Goal: Entertainment & Leisure: Consume media (video, audio)

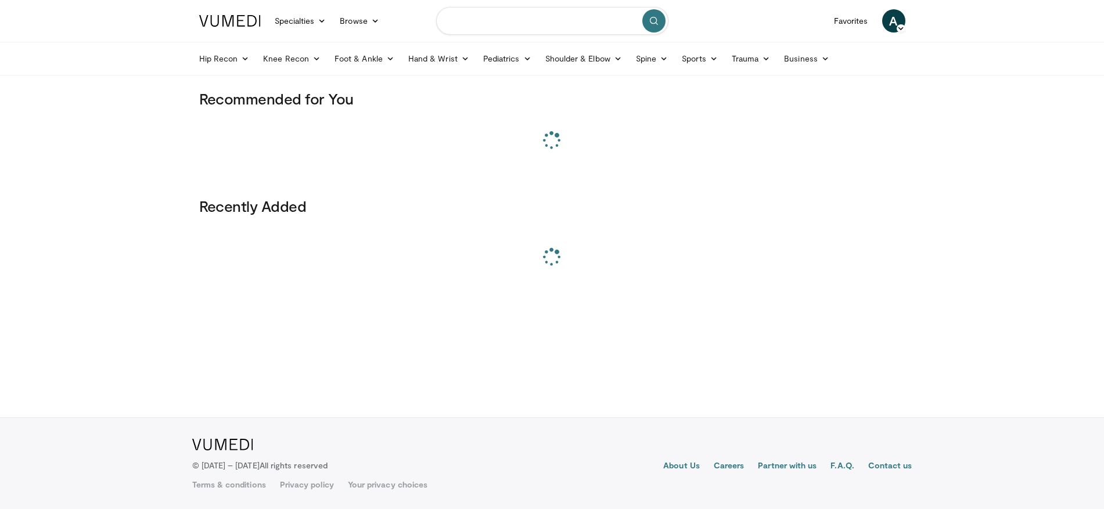
click at [515, 27] on input "Search topics, interventions" at bounding box center [552, 21] width 232 height 28
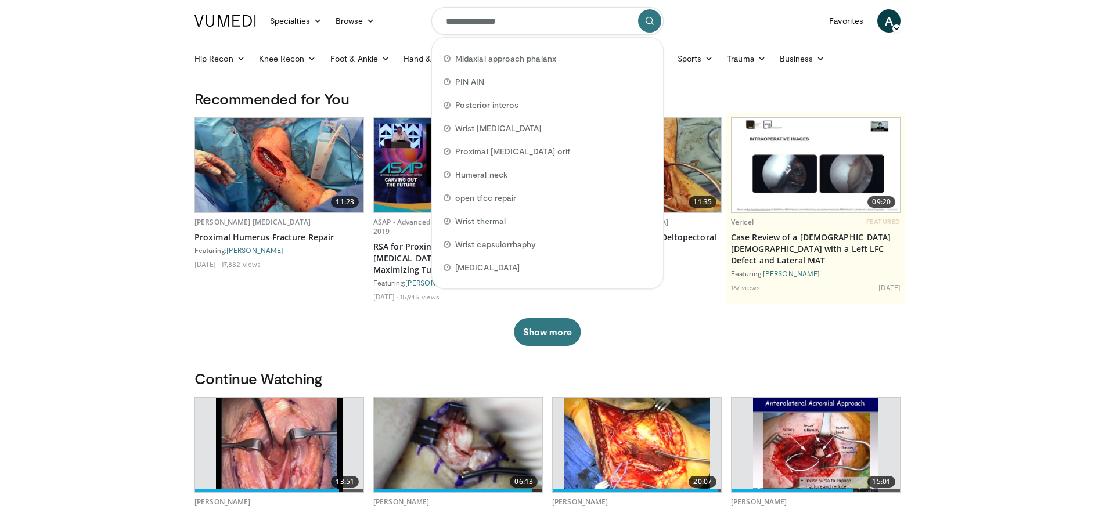
type input "**********"
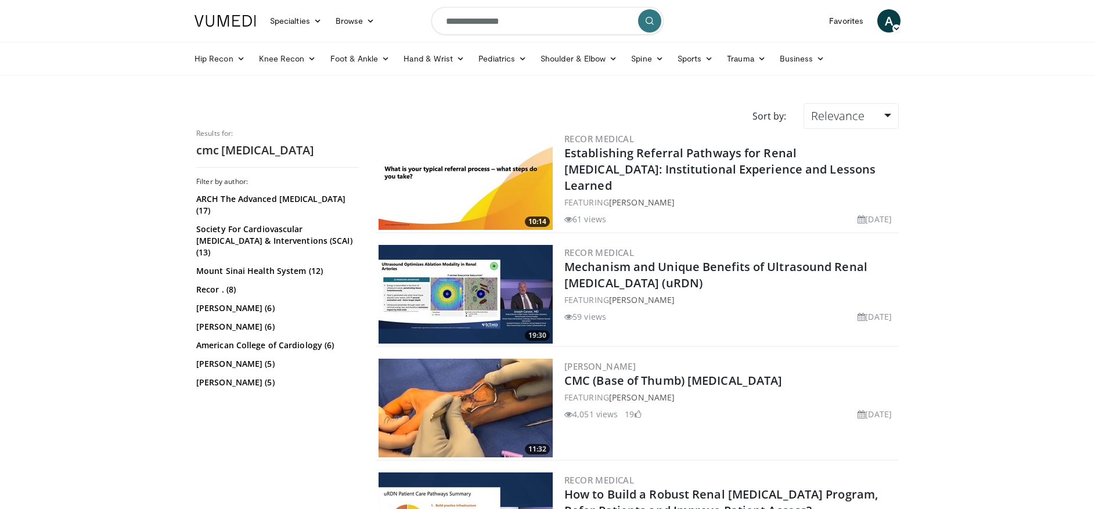
scroll to position [13, 0]
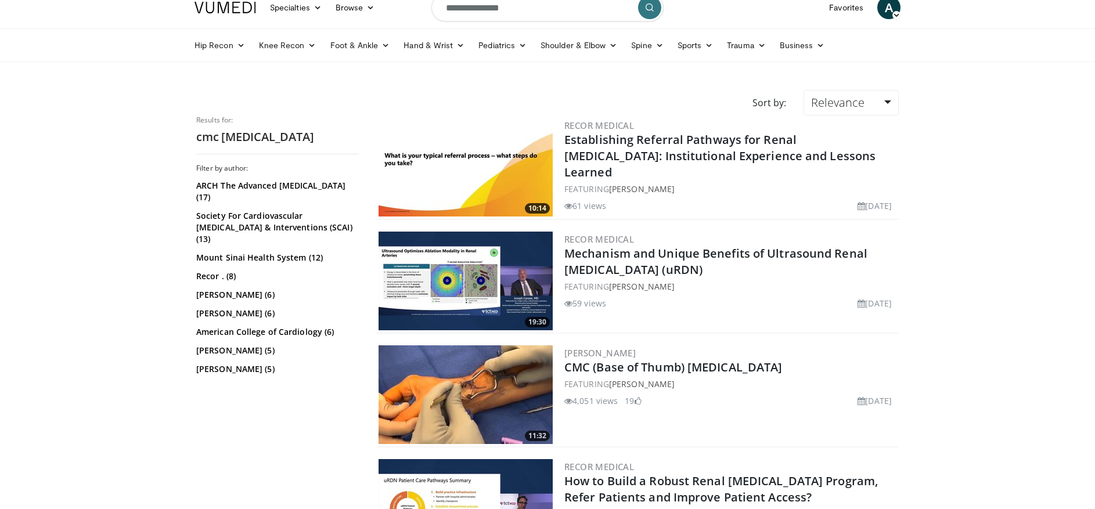
click at [487, 385] on img at bounding box center [466, 395] width 174 height 99
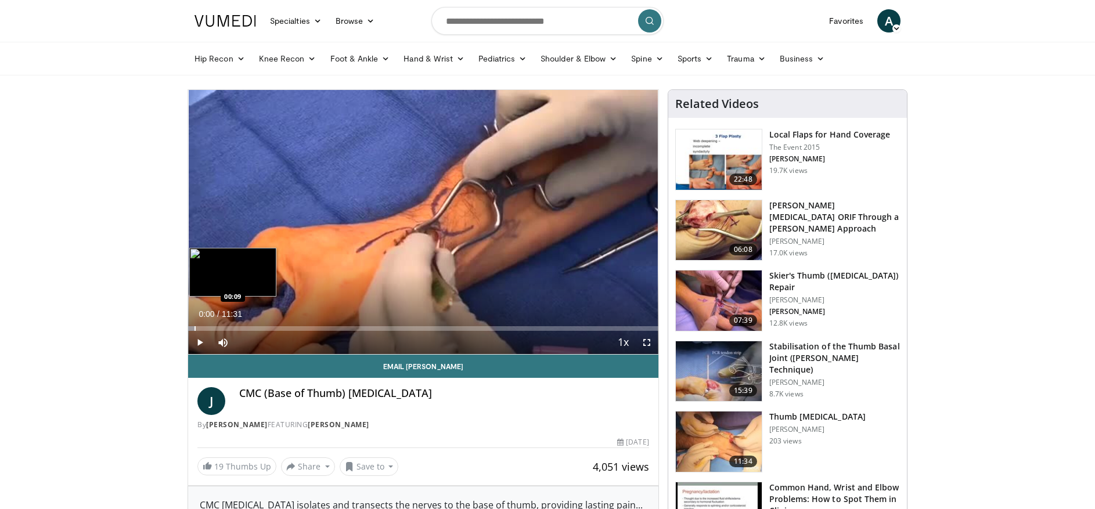
click at [195, 330] on div "Progress Bar" at bounding box center [195, 328] width 1 height 5
click at [201, 334] on span "Video Player" at bounding box center [199, 342] width 23 height 23
click at [205, 331] on span "Video Player" at bounding box center [199, 342] width 23 height 23
click at [198, 330] on div "Progress Bar" at bounding box center [197, 328] width 1 height 5
drag, startPoint x: 210, startPoint y: 331, endPoint x: 228, endPoint y: 331, distance: 18.6
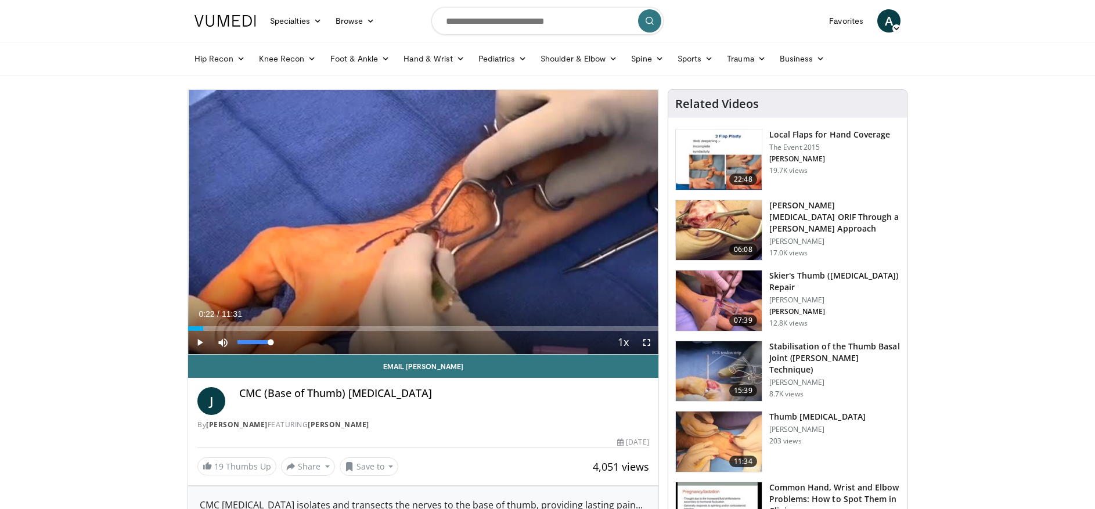
click at [228, 331] on div "Current Time 0:22 / Duration 11:31 Play Skip Backward Skip Forward Mute Loaded …" at bounding box center [423, 342] width 470 height 23
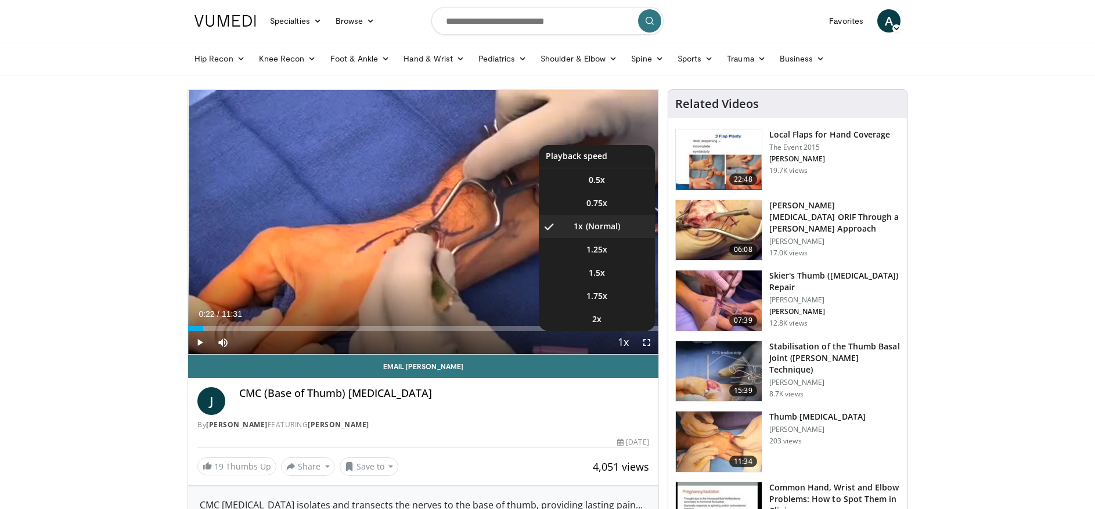
click at [621, 341] on span "Video Player" at bounding box center [624, 343] width 16 height 23
click at [619, 323] on li "2x" at bounding box center [597, 319] width 116 height 23
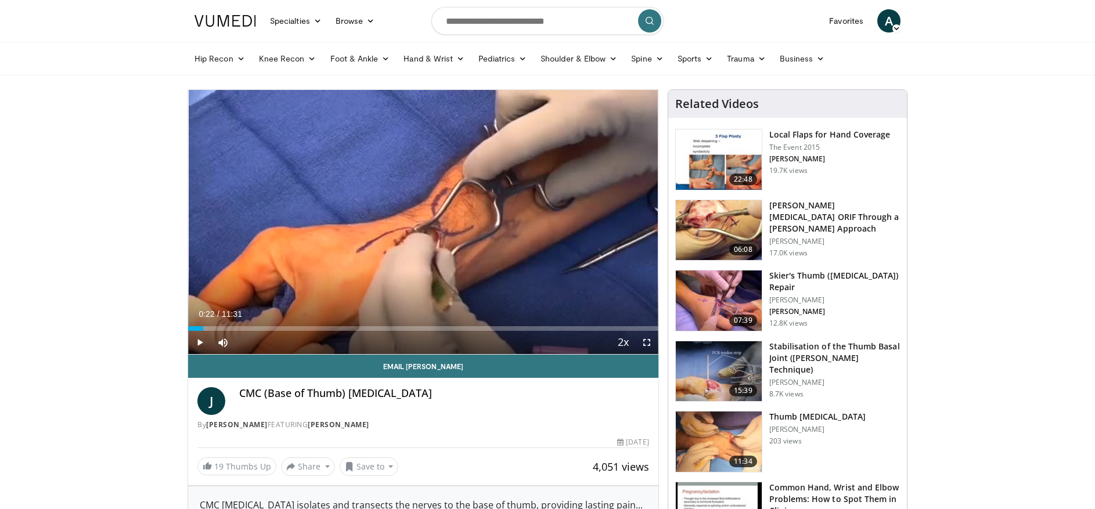
click at [201, 346] on span "Video Player" at bounding box center [199, 342] width 23 height 23
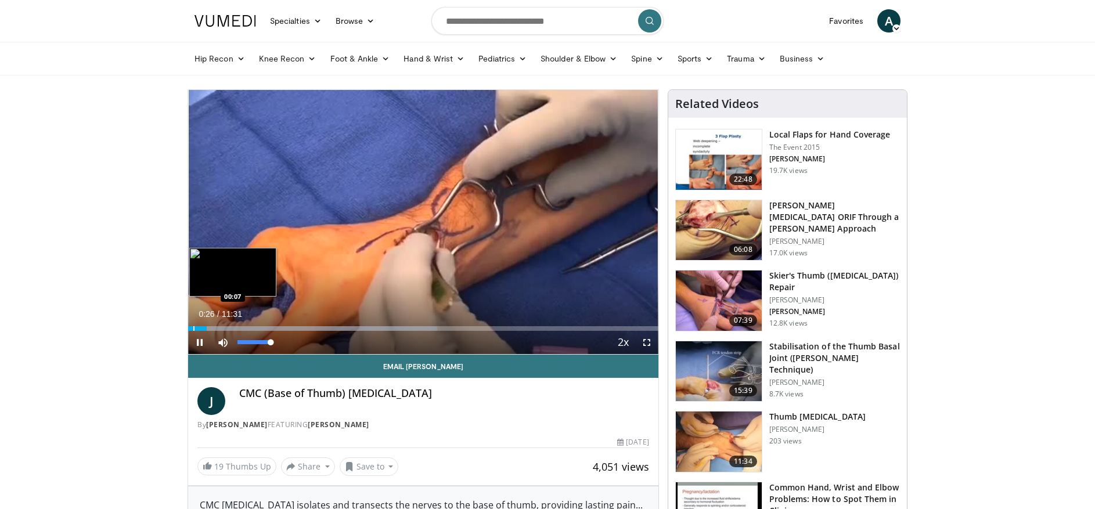
click at [195, 329] on div "Progress Bar" at bounding box center [193, 328] width 1 height 5
click at [199, 343] on span "Video Player" at bounding box center [199, 342] width 23 height 23
click at [197, 341] on span "Video Player" at bounding box center [199, 342] width 23 height 23
click at [222, 329] on div "Progress Bar" at bounding box center [222, 328] width 1 height 5
click at [223, 330] on div "Progress Bar" at bounding box center [223, 328] width 1 height 5
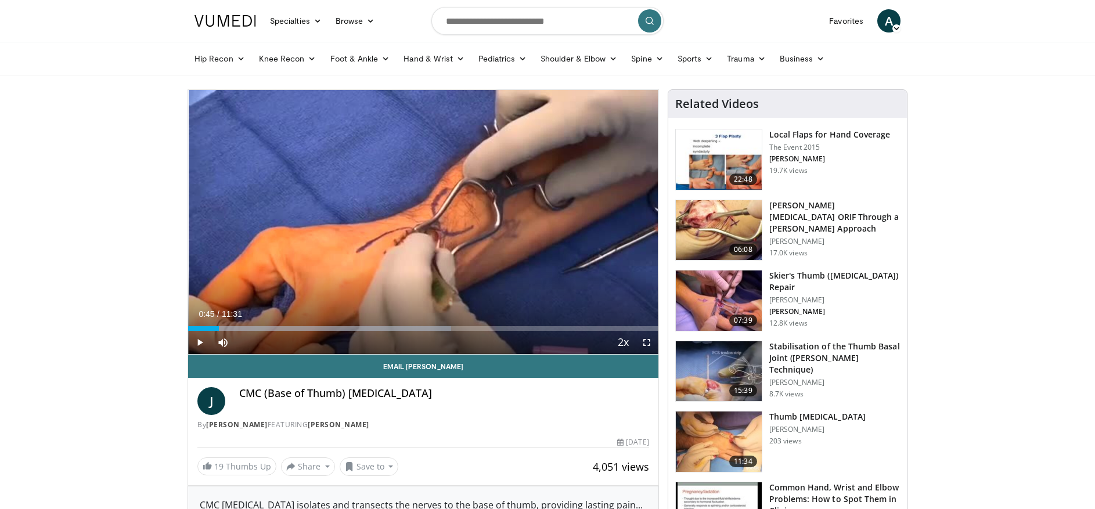
click at [649, 343] on span "Video Player" at bounding box center [646, 342] width 23 height 23
